Goal: Check status: Check status

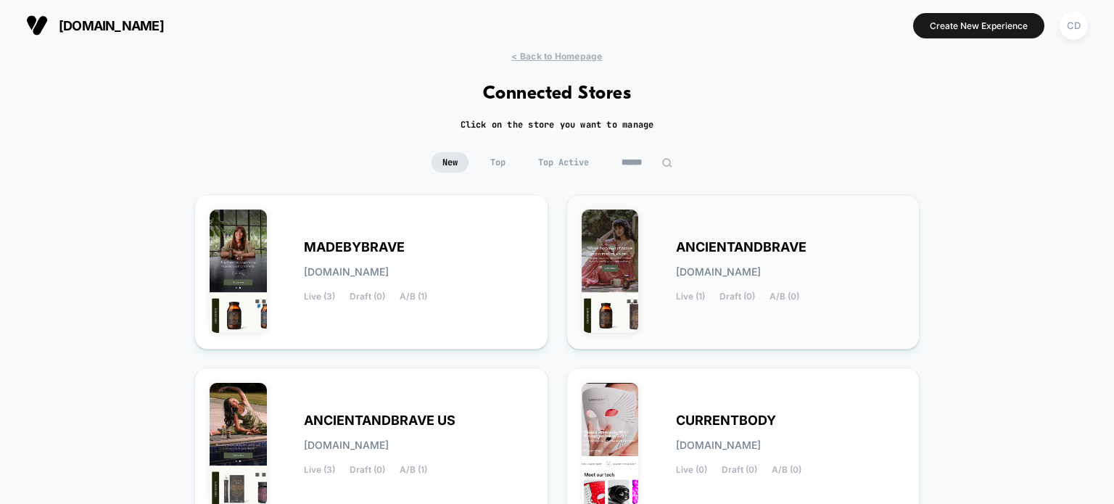
click at [700, 264] on div "ANCIENTANDBRAVE [DOMAIN_NAME] Live (1) Draft (0) A/B (0)" at bounding box center [790, 271] width 229 height 59
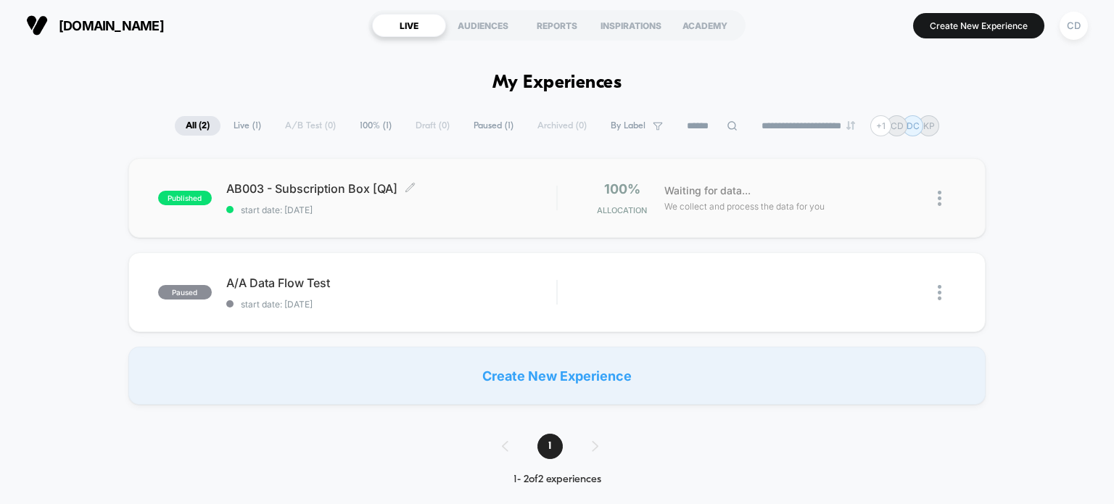
click at [363, 198] on div "AB003 - Subscription Box [QA] Click to edit experience details Click to edit ex…" at bounding box center [391, 198] width 331 height 34
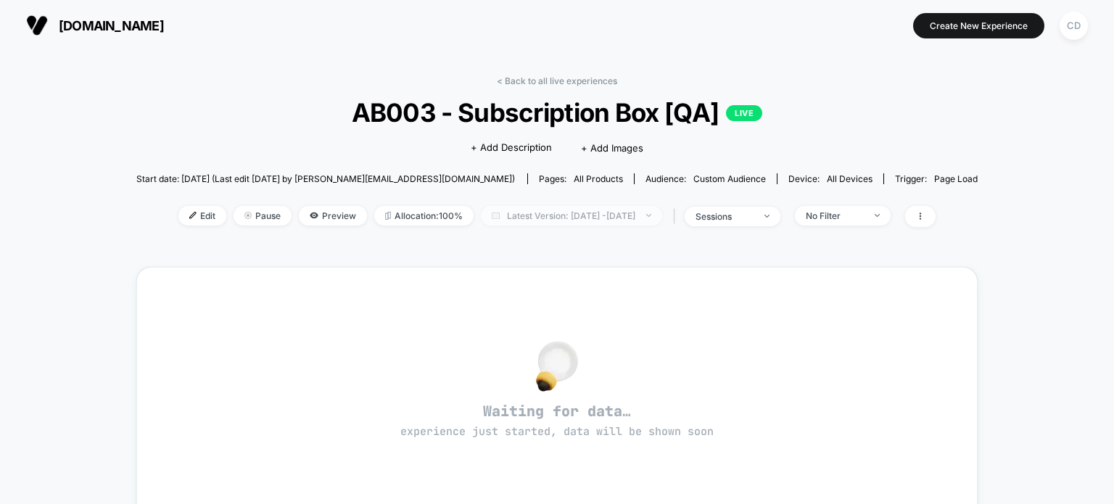
click at [550, 212] on span "Latest Version: [DATE] - [DATE]" at bounding box center [571, 216] width 181 height 20
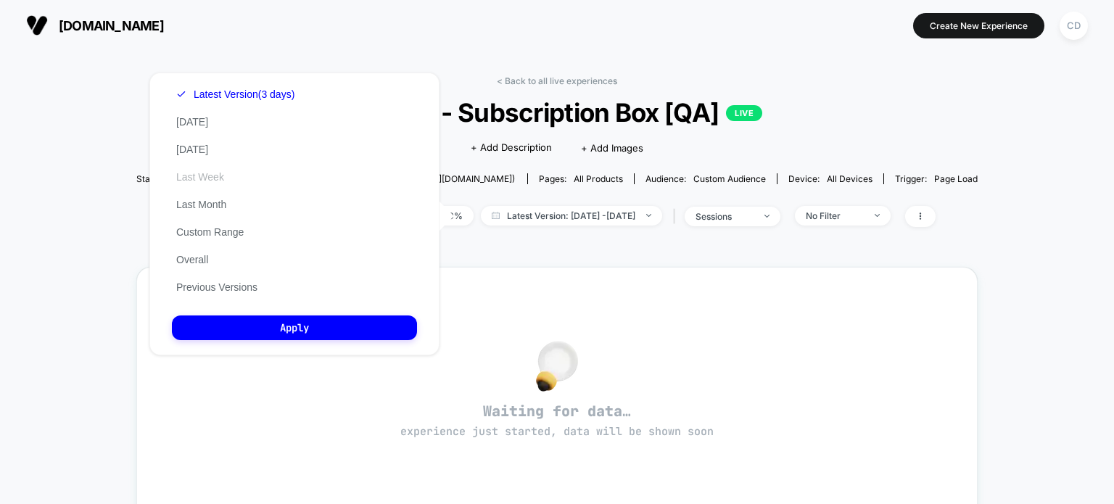
click at [222, 179] on button "Last Week" at bounding box center [200, 176] width 57 height 13
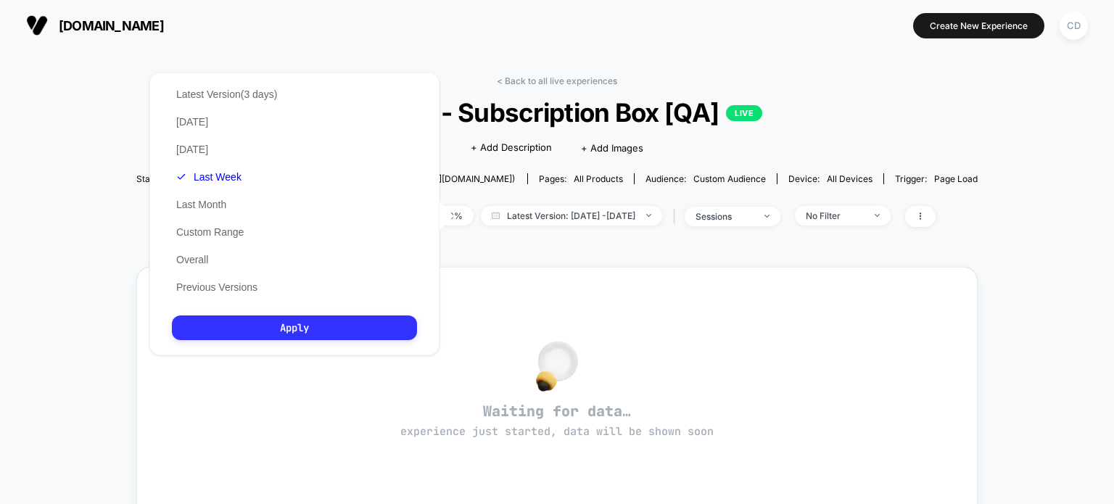
click at [292, 323] on button "Apply" at bounding box center [294, 327] width 245 height 25
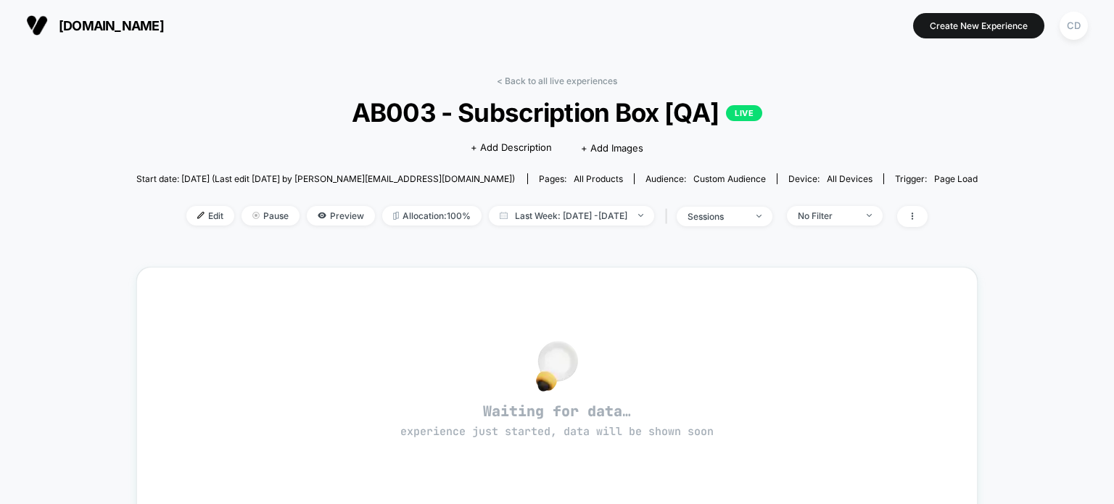
click at [207, 74] on div "< Back to all live experiences AB003 - Subscription Box [QA] LIVE Click to edit…" at bounding box center [557, 441] width 842 height 752
click at [599, 214] on span "Last Week: [DATE] - [DATE]" at bounding box center [571, 216] width 165 height 20
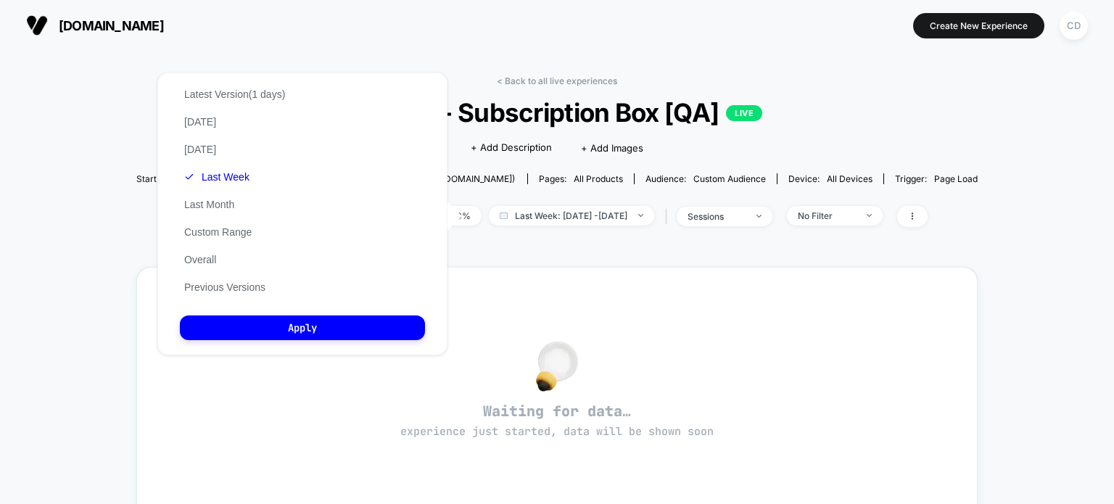
click at [120, 186] on div "< Back to all live experiences AB003 - Subscription Box [QA] LIVE Click to edit…" at bounding box center [557, 456] width 1114 height 810
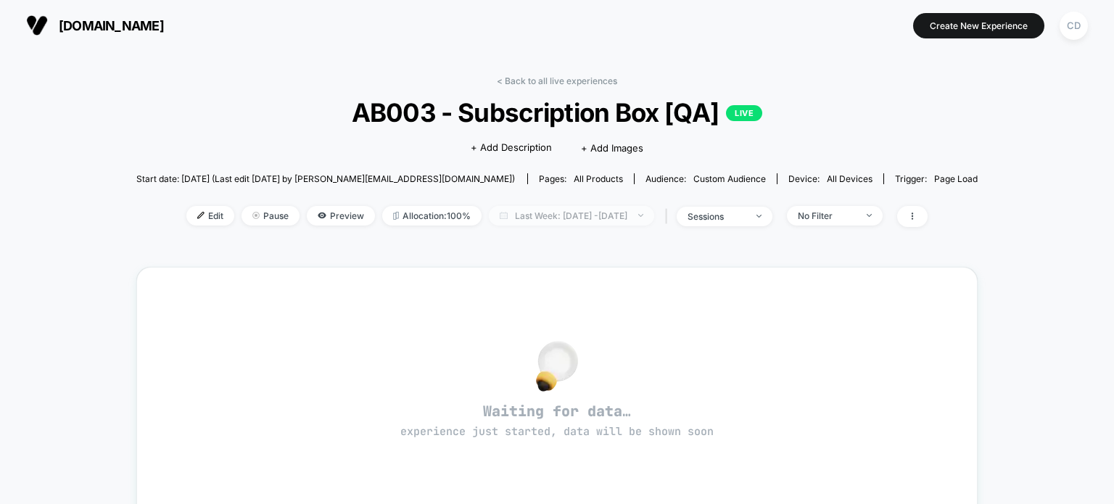
click at [556, 222] on span "Last Week: [DATE] - [DATE]" at bounding box center [571, 216] width 165 height 20
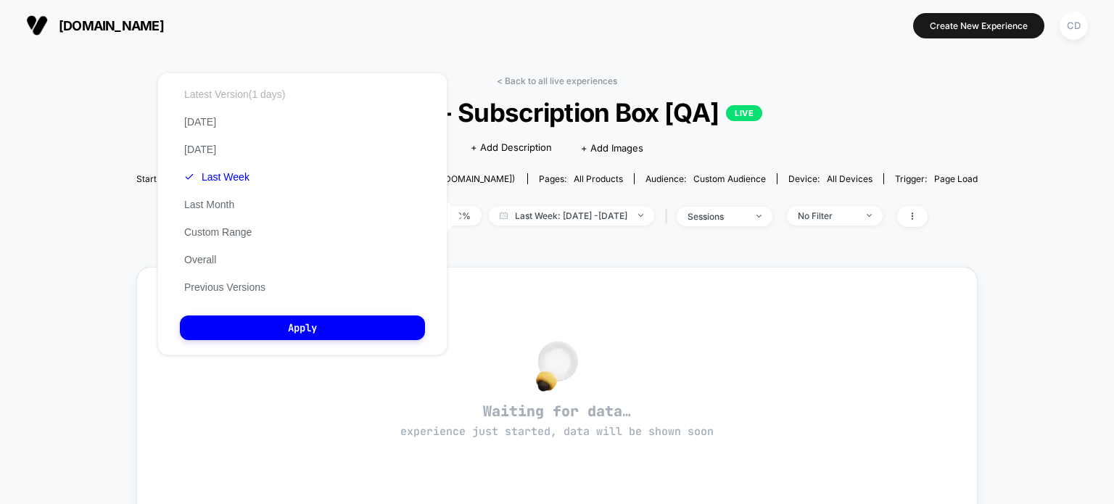
click at [223, 92] on button "Latest Version (1 days)" at bounding box center [235, 94] width 110 height 13
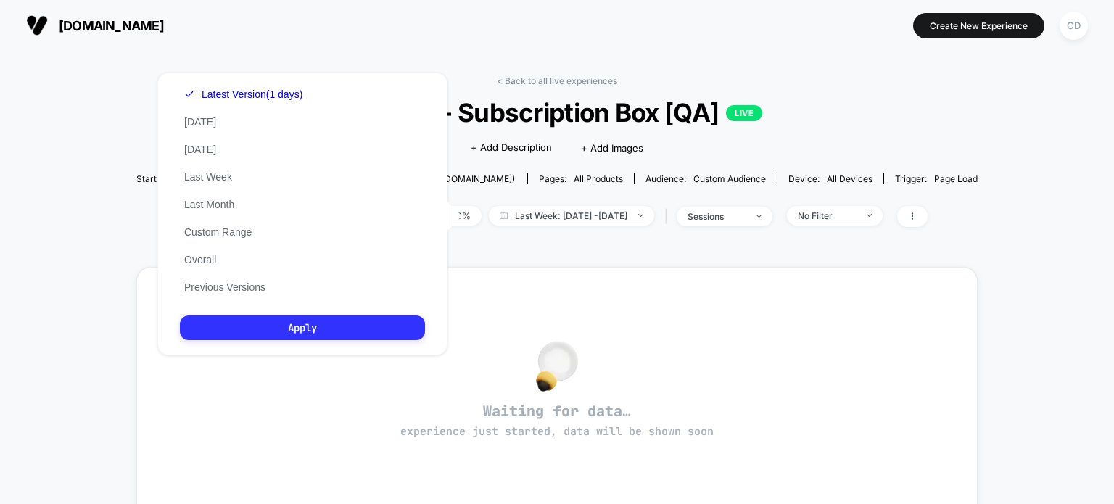
click at [385, 337] on button "Apply" at bounding box center [302, 327] width 245 height 25
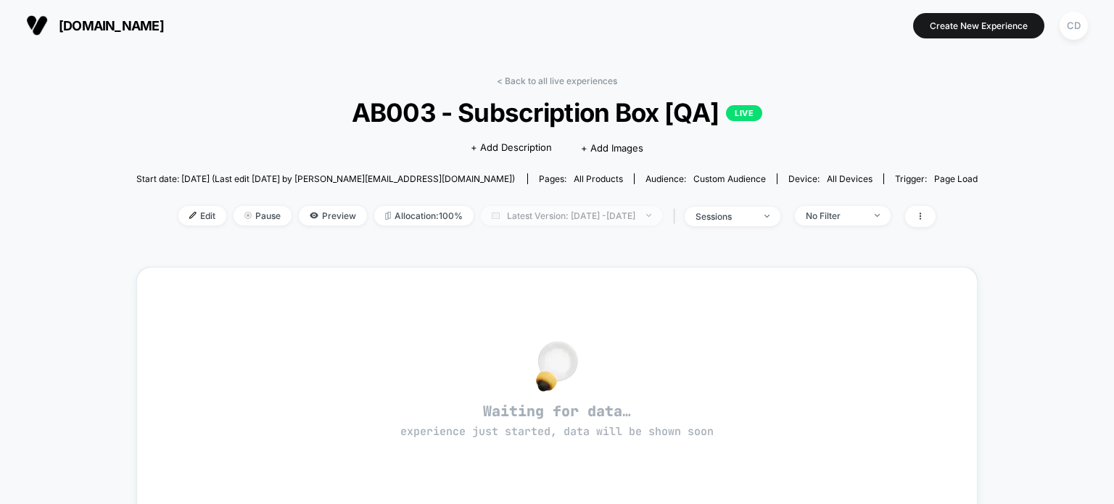
click at [500, 221] on span "Latest Version: [DATE] - [DATE]" at bounding box center [571, 216] width 181 height 20
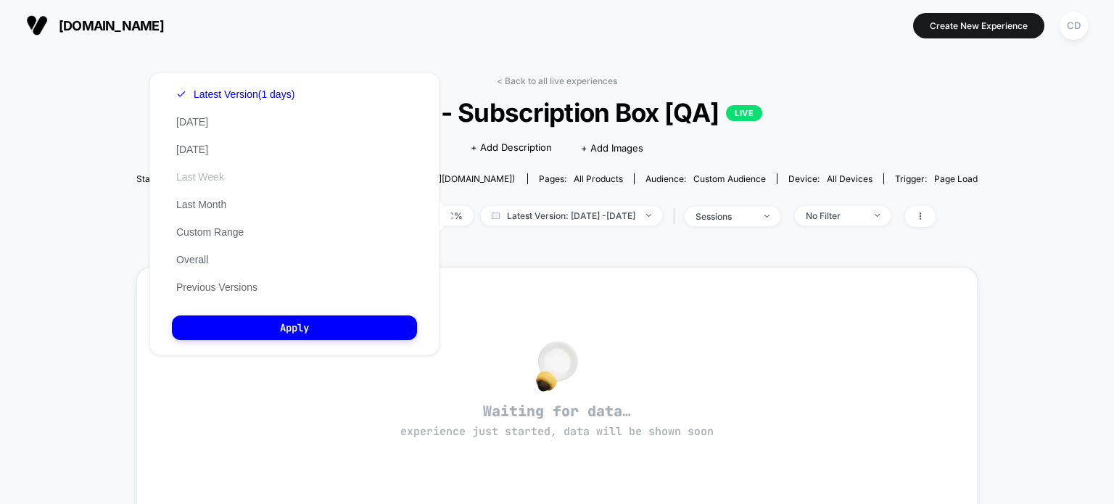
click at [212, 179] on button "Last Week" at bounding box center [200, 176] width 57 height 13
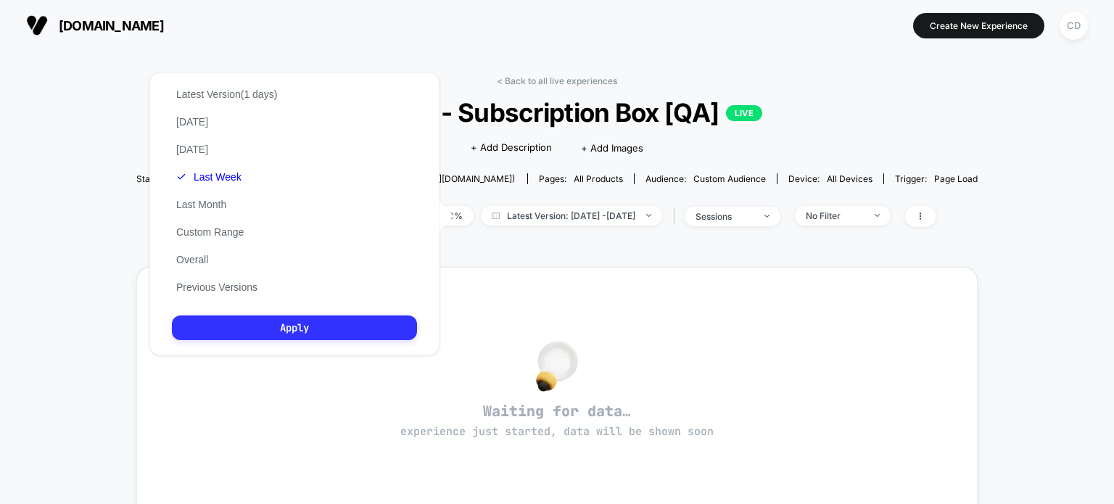
click at [306, 339] on button "Apply" at bounding box center [294, 327] width 245 height 25
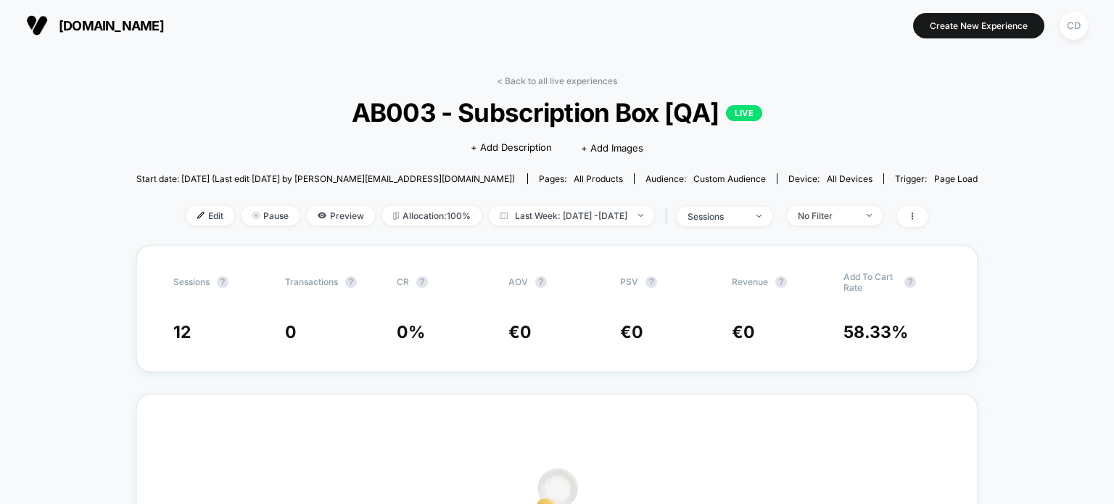
click at [542, 228] on div "< Back to all live experiences AB003 - Subscription Box [QA] LIVE Click to edit…" at bounding box center [557, 160] width 842 height 170
click at [547, 223] on span "Last Week: [DATE] - [DATE]" at bounding box center [571, 216] width 165 height 20
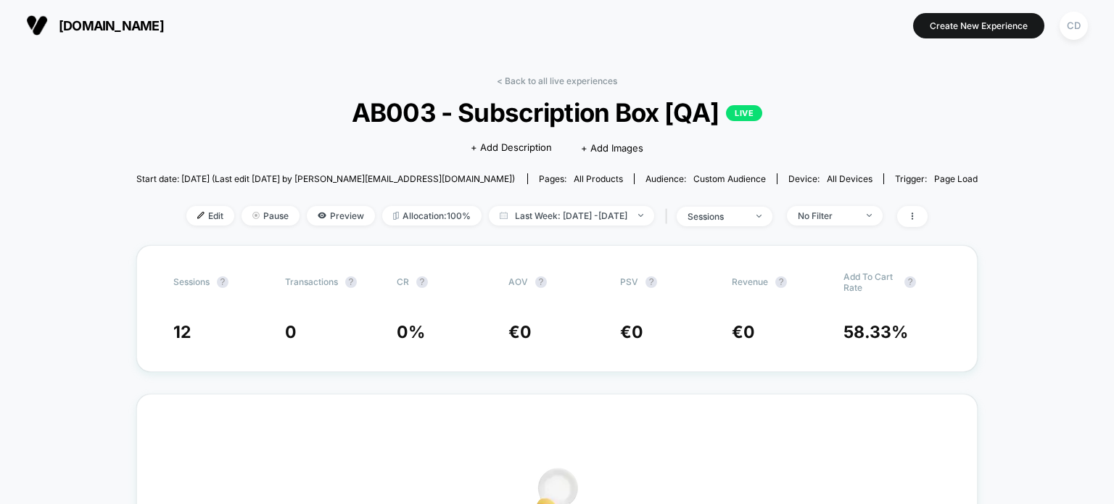
click at [616, 212] on span "Last Week: [DATE] - [DATE]" at bounding box center [571, 216] width 165 height 20
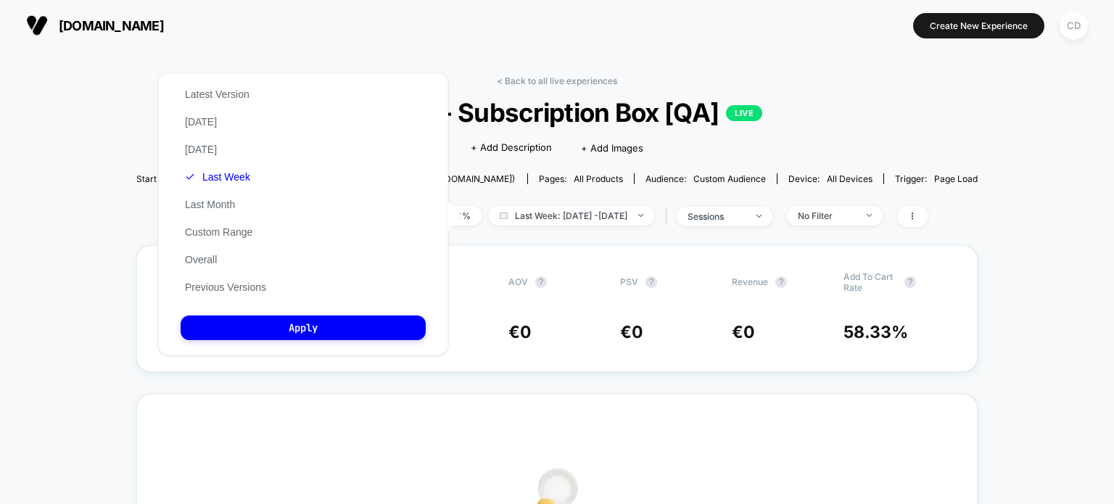
click at [208, 141] on div "Latest Version [DATE] [DATE] Last Week Last Month Custom Range Overall Previous…" at bounding box center [226, 191] width 90 height 220
click at [211, 147] on button "[DATE]" at bounding box center [201, 149] width 41 height 13
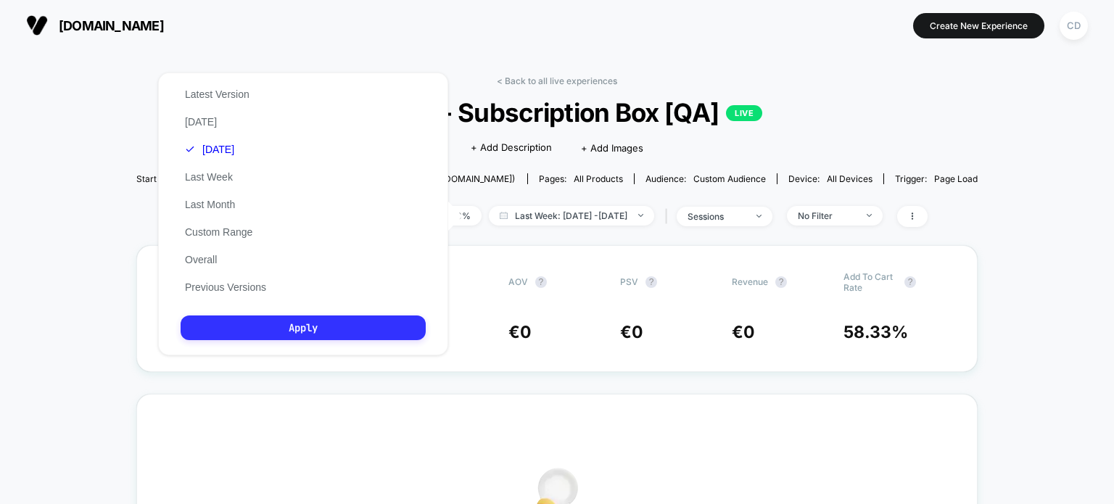
click at [336, 339] on button "Apply" at bounding box center [303, 327] width 245 height 25
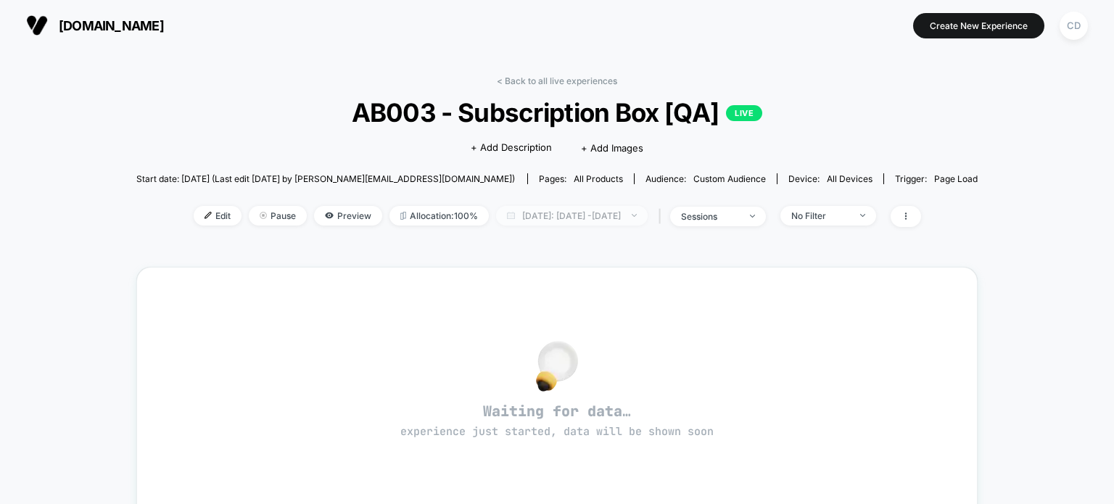
click at [648, 219] on span "[DATE]: [DATE] - [DATE]" at bounding box center [572, 216] width 152 height 20
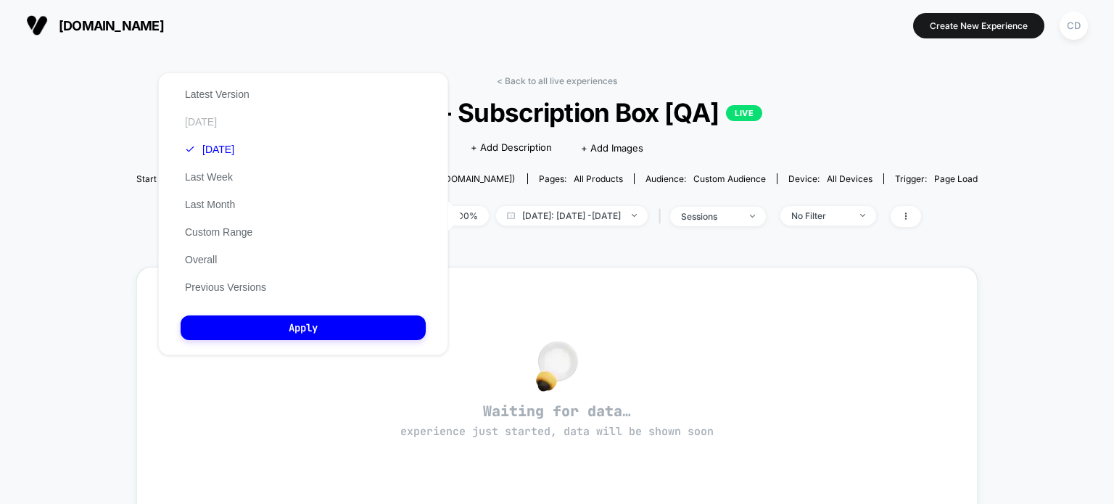
click at [202, 124] on button "[DATE]" at bounding box center [201, 121] width 41 height 13
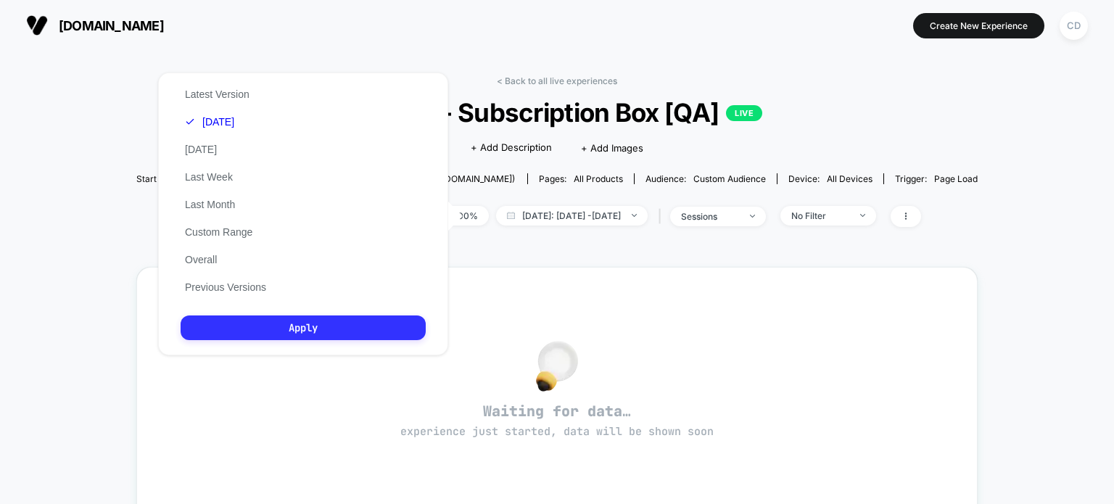
click at [311, 335] on button "Apply" at bounding box center [303, 327] width 245 height 25
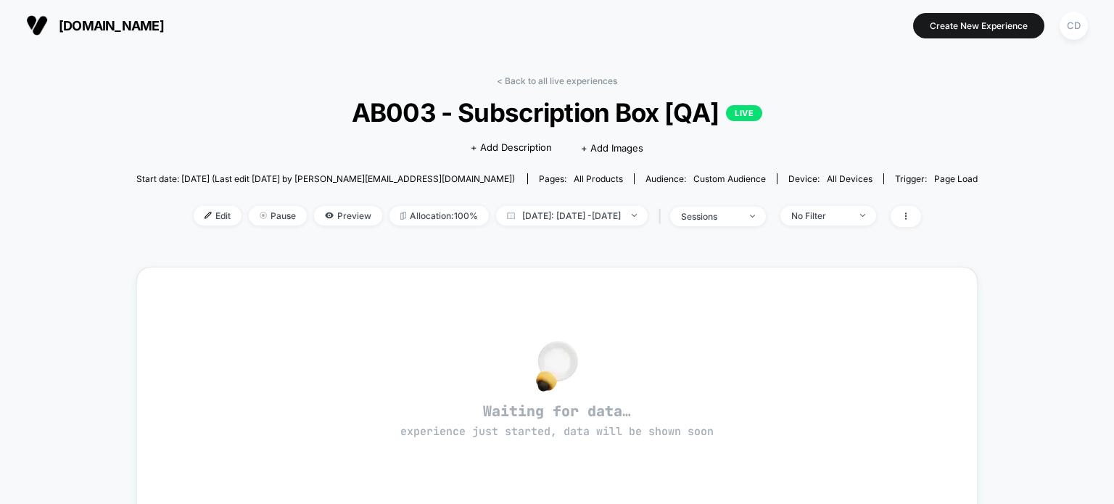
click at [131, 260] on div "< Back to all live experiences AB003 - Subscription Box [QA] LIVE Click to edit…" at bounding box center [557, 456] width 1114 height 810
